Goal: Transaction & Acquisition: Purchase product/service

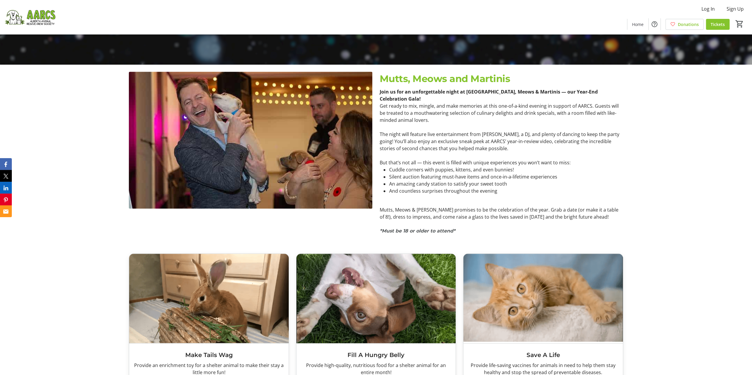
scroll to position [429, 0]
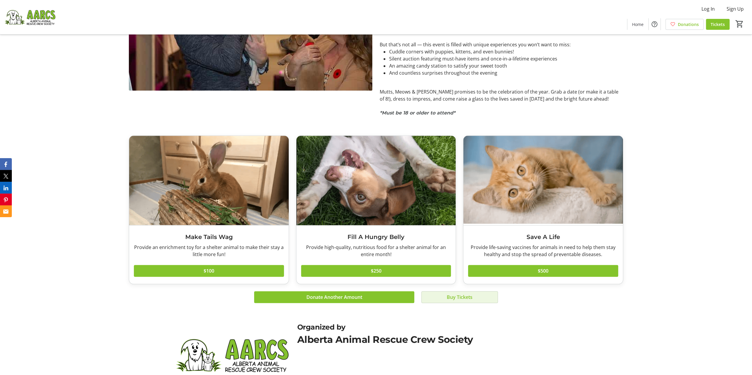
click at [469, 294] on span "Buy Tickets" at bounding box center [460, 297] width 26 height 7
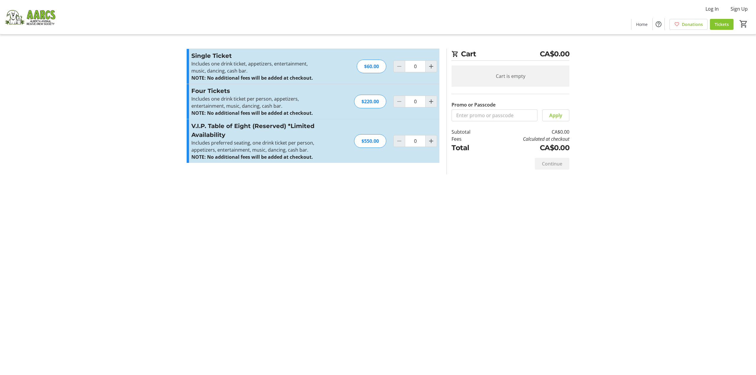
click at [468, 286] on div "Cart CA$0.00 Cart is empty Promo or Passcode Apply Subtotal CA$0.00 Fees Calcul…" at bounding box center [378, 187] width 390 height 375
click at [468, 284] on div "Cart CA$0.00 Cart is empty Promo or Passcode Apply Subtotal CA$0.00 Fees Calcul…" at bounding box center [378, 187] width 390 height 375
click at [32, 14] on img at bounding box center [30, 17] width 53 height 30
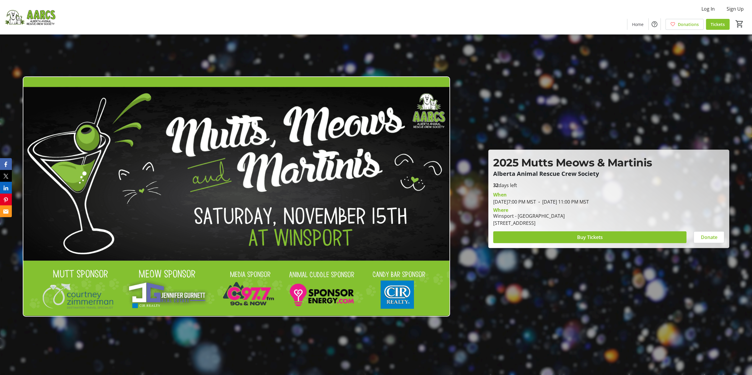
click at [17, 17] on img at bounding box center [30, 17] width 53 height 30
click at [37, 16] on img at bounding box center [30, 17] width 53 height 30
click at [635, 25] on span "Home" at bounding box center [638, 24] width 12 height 6
click at [637, 23] on span "Home" at bounding box center [638, 24] width 12 height 6
click at [635, 24] on span "Home" at bounding box center [638, 24] width 12 height 6
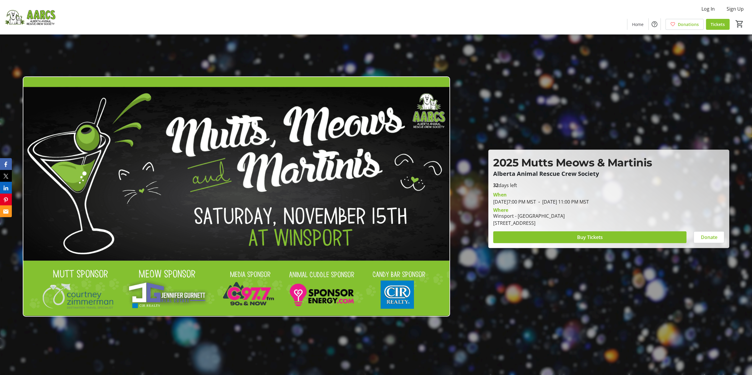
click at [34, 15] on img at bounding box center [30, 17] width 53 height 30
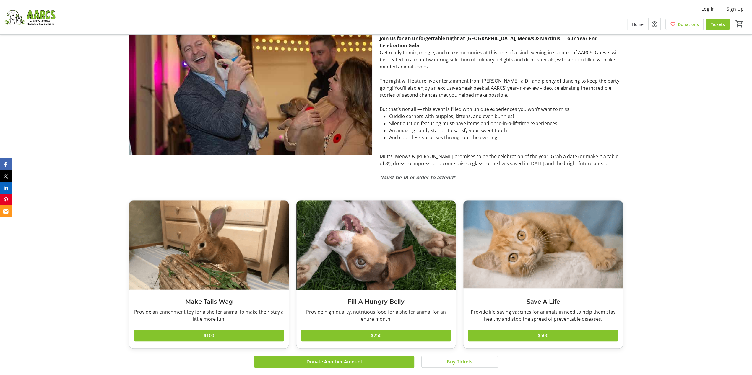
scroll to position [281, 0]
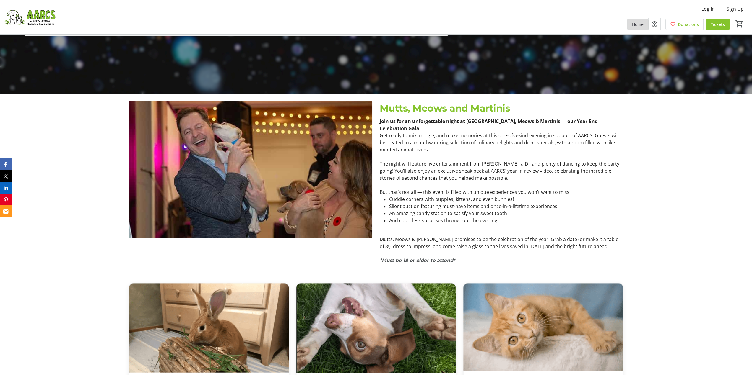
click at [639, 22] on span "Home" at bounding box center [638, 24] width 12 height 6
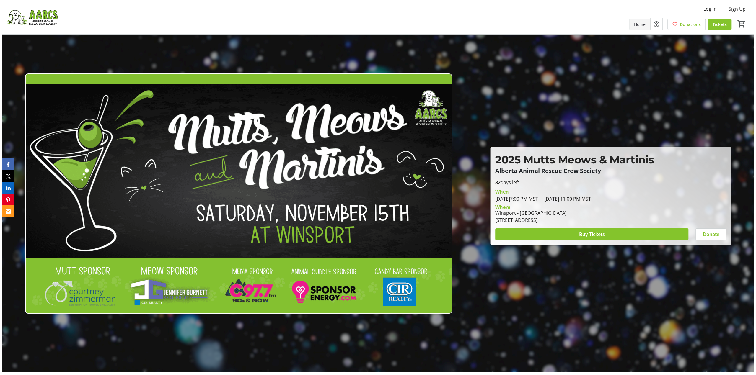
scroll to position [0, 0]
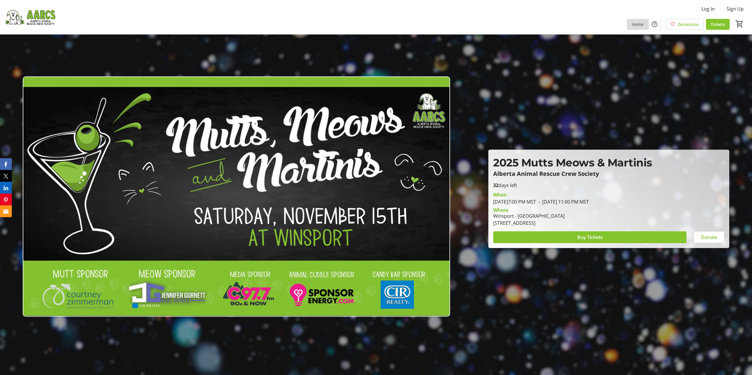
click at [639, 22] on span "Home" at bounding box center [638, 24] width 12 height 6
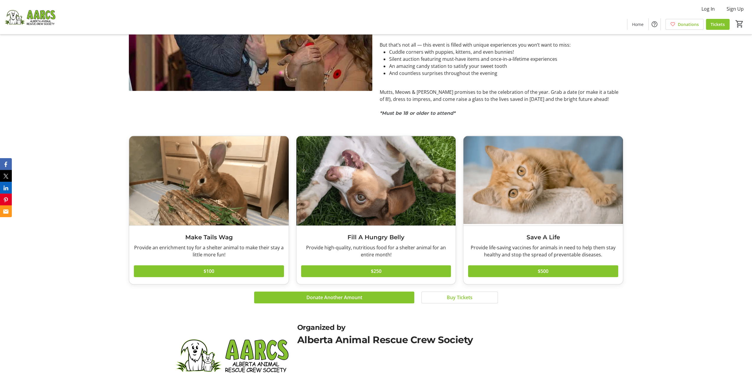
scroll to position [429, 0]
